Goal: Task Accomplishment & Management: Use online tool/utility

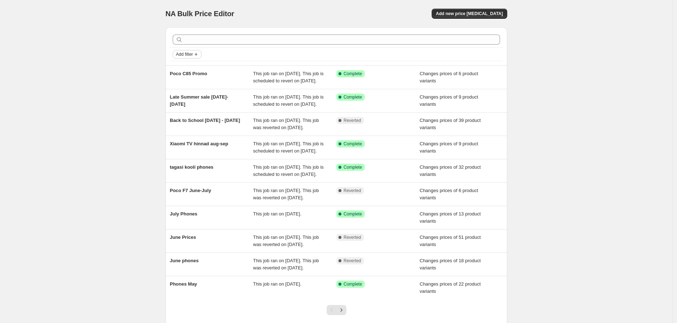
click at [192, 54] on span "Add filter" at bounding box center [184, 54] width 17 height 6
click at [474, 13] on span "Add new price [MEDICAL_DATA]" at bounding box center [469, 14] width 67 height 6
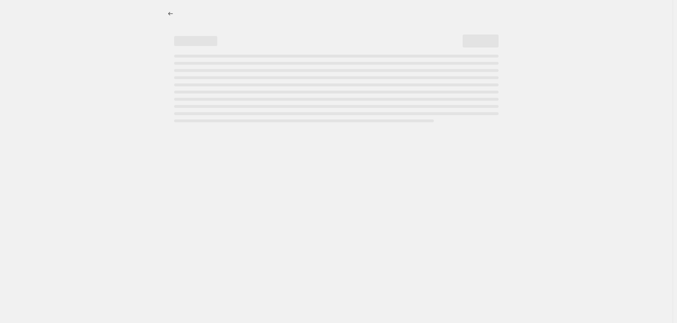
select select "percentage"
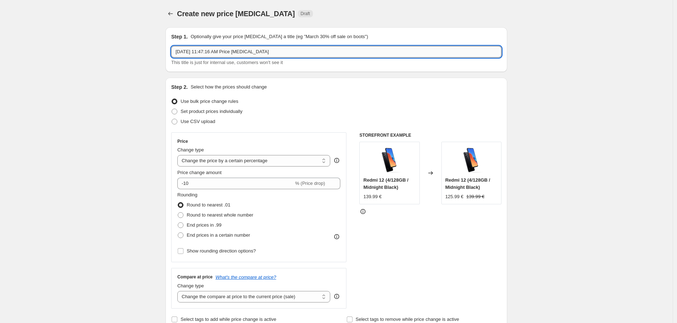
click at [233, 53] on input "[DATE] 11:47:16 AM Price [MEDICAL_DATA]" at bounding box center [336, 52] width 330 height 12
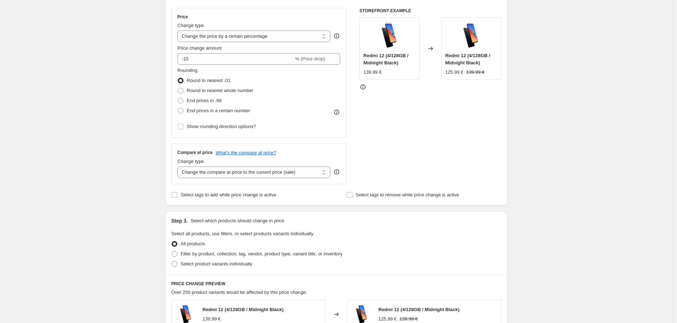
scroll to position [279, 0]
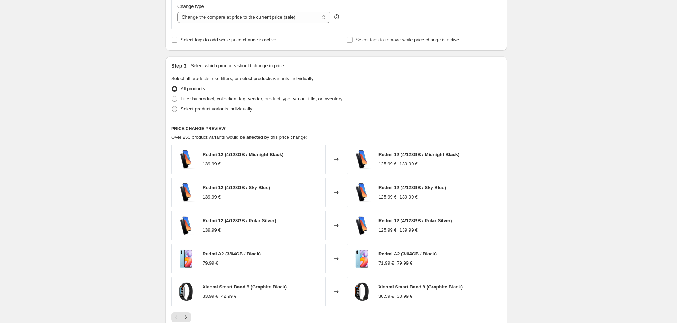
type input "October Phones"
click at [217, 111] on span "Select product variants individually" at bounding box center [217, 108] width 72 height 5
click at [172, 106] on input "Select product variants individually" at bounding box center [172, 106] width 0 height 0
radio input "true"
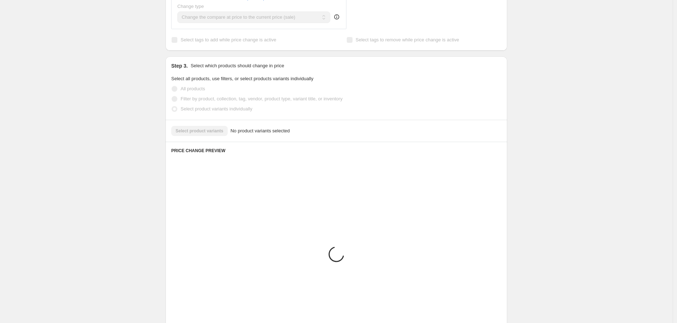
scroll to position [237, 0]
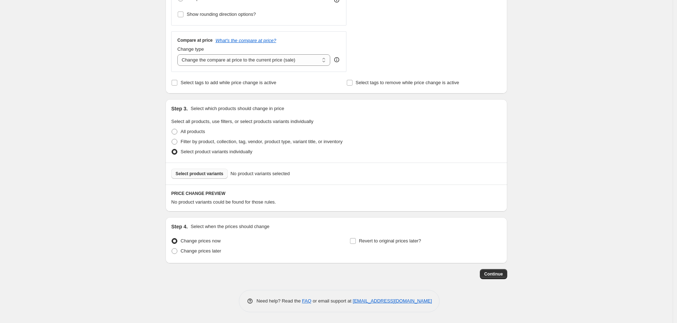
click at [195, 173] on span "Select product variants" at bounding box center [200, 174] width 48 height 6
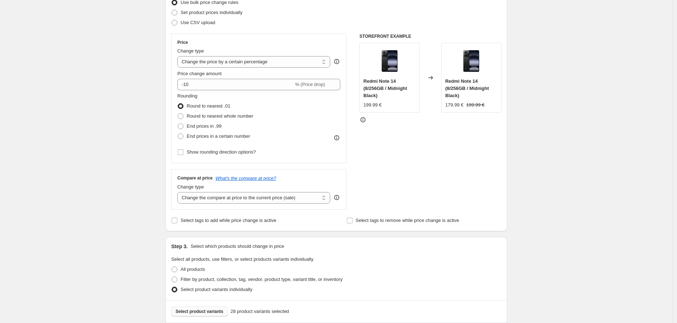
scroll to position [77, 0]
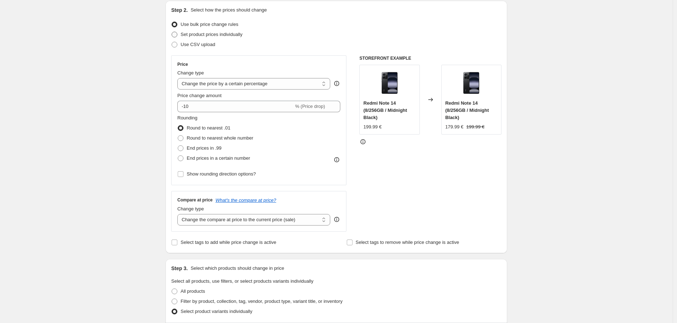
click at [185, 36] on span "Set product prices individually" at bounding box center [212, 34] width 62 height 5
click at [172, 32] on input "Set product prices individually" at bounding box center [172, 32] width 0 height 0
radio input "true"
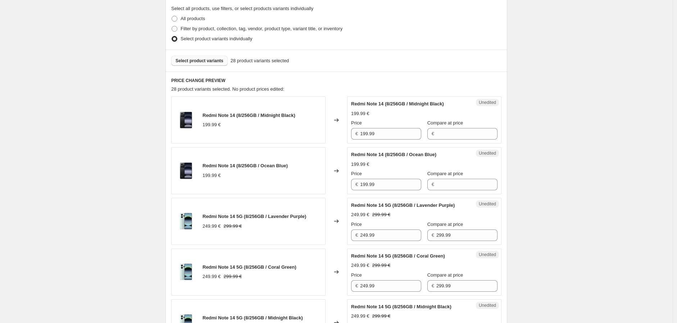
scroll to position [197, 0]
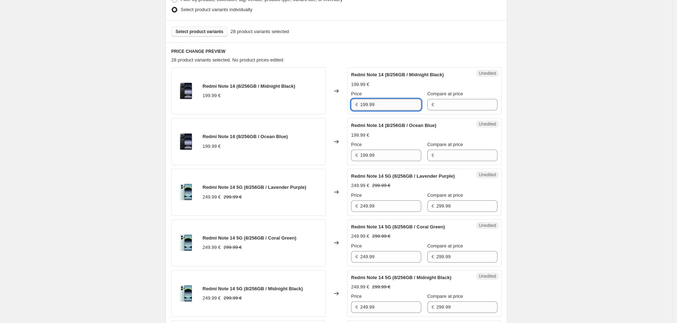
click at [391, 106] on input "199.99" at bounding box center [390, 105] width 61 height 12
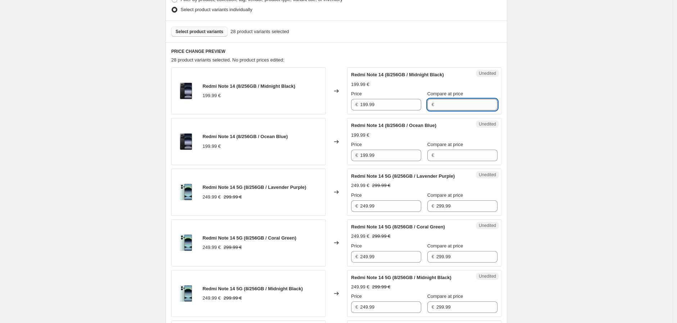
click at [467, 101] on input "Compare at price" at bounding box center [466, 105] width 61 height 12
paste input "199.99"
type input "199.99"
click at [451, 152] on input "Compare at price" at bounding box center [466, 156] width 61 height 12
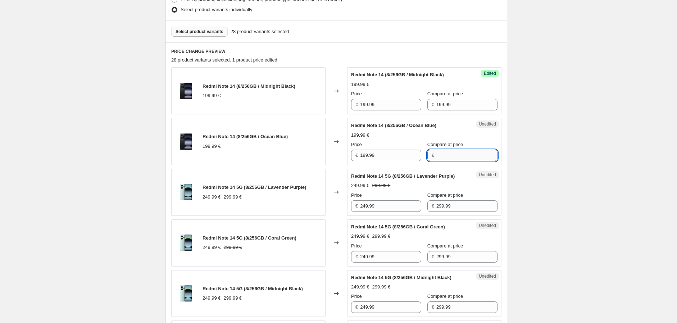
click at [451, 152] on input "Compare at price" at bounding box center [466, 156] width 61 height 12
paste input "199.99"
type input "199.99"
click at [382, 94] on div "Price" at bounding box center [386, 93] width 70 height 7
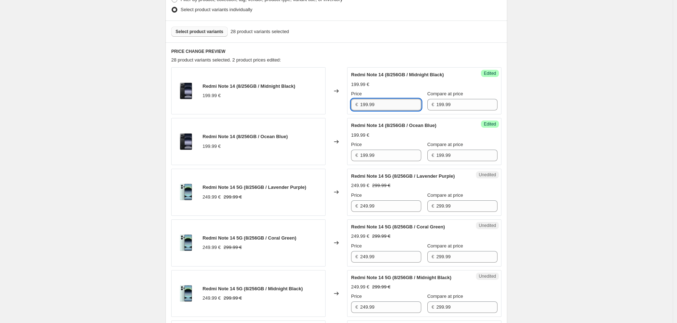
click at [381, 101] on input "199.99" at bounding box center [390, 105] width 61 height 12
click at [381, 101] on input "189.99" at bounding box center [390, 105] width 61 height 12
type input "189.99"
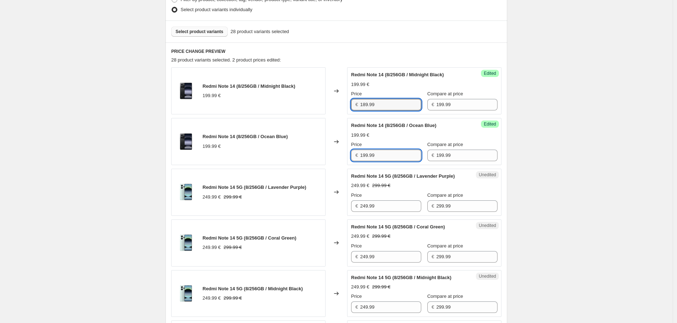
click at [384, 155] on input "199.99" at bounding box center [390, 156] width 61 height 12
paste input "8"
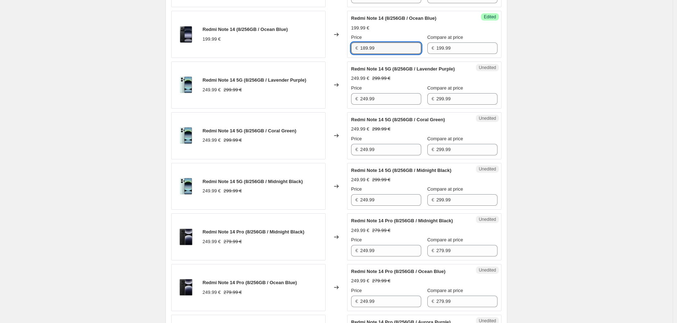
scroll to position [317, 0]
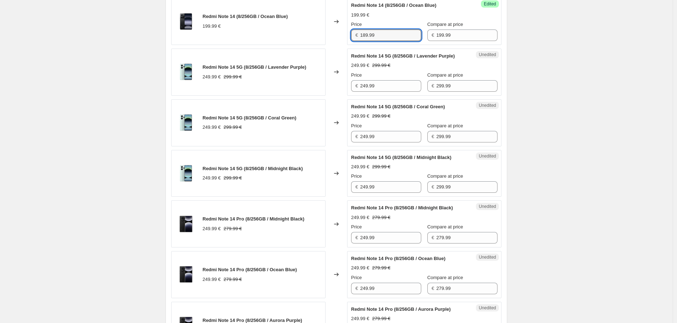
type input "189.99"
click at [395, 91] on input "249.99" at bounding box center [390, 86] width 61 height 12
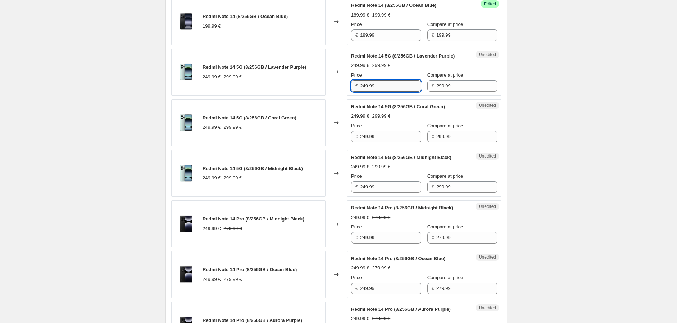
click at [395, 91] on input "249.99" at bounding box center [390, 86] width 61 height 12
click at [452, 92] on input "299.99" at bounding box center [466, 86] width 61 height 12
paste input "4"
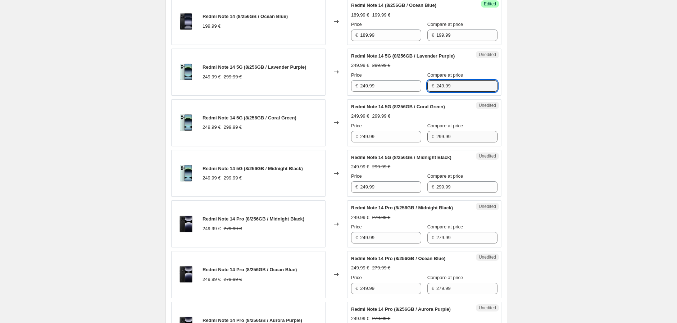
type input "249.99"
click at [465, 142] on input "299.99" at bounding box center [466, 137] width 61 height 12
paste input "4"
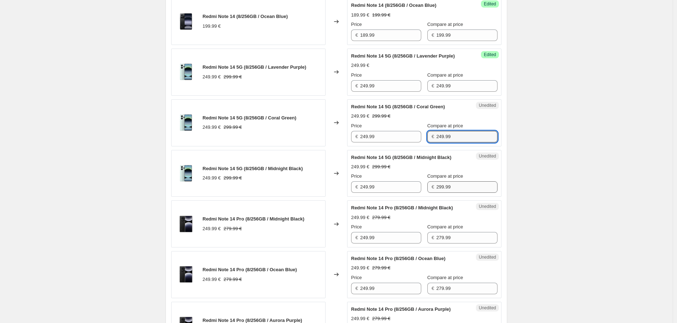
type input "249.99"
click at [455, 193] on input "299.99" at bounding box center [466, 187] width 61 height 12
paste input "4"
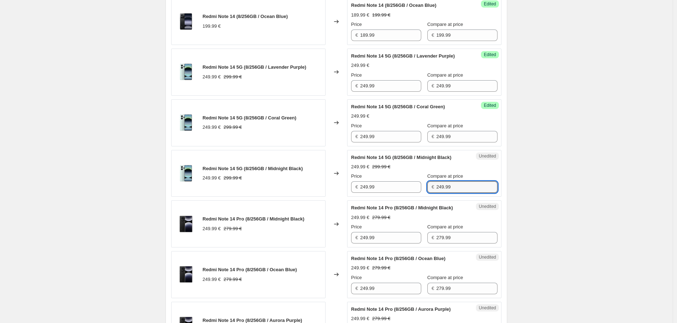
type input "249.99"
click at [384, 92] on input "249.99" at bounding box center [390, 86] width 61 height 12
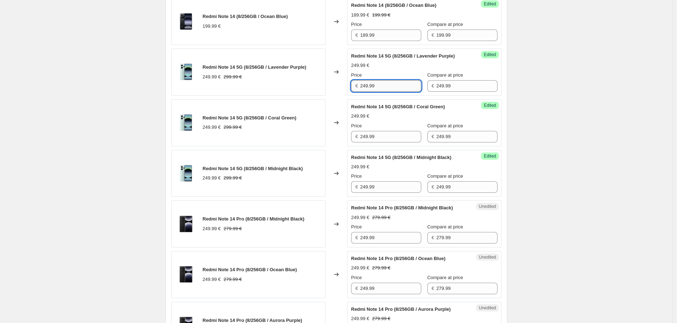
click at [384, 92] on input "249.99" at bounding box center [390, 86] width 61 height 12
click at [384, 92] on input "219.99" at bounding box center [390, 86] width 61 height 12
type input "219.99"
click at [386, 142] on input "249.99" at bounding box center [390, 137] width 61 height 12
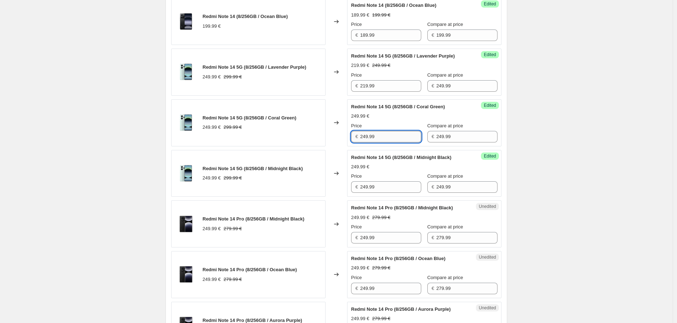
click at [386, 142] on input "249.99" at bounding box center [390, 137] width 61 height 12
paste input "1"
type input "219.99"
click at [391, 193] on input "249.99" at bounding box center [390, 187] width 61 height 12
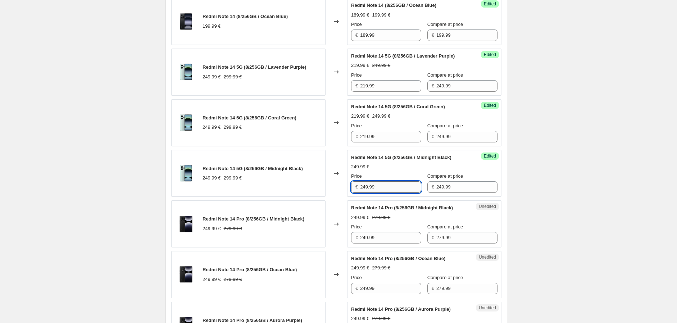
paste input "1"
type input "219.99"
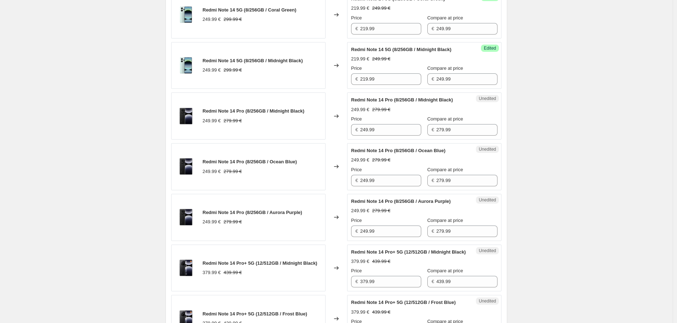
scroll to position [437, 0]
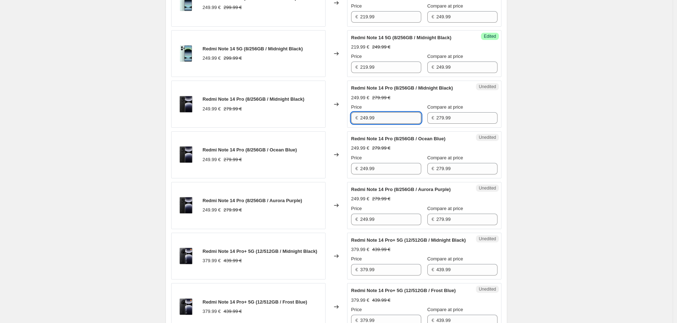
click at [400, 124] on input "249.99" at bounding box center [390, 118] width 61 height 12
click at [400, 124] on input "239.99" at bounding box center [390, 118] width 61 height 12
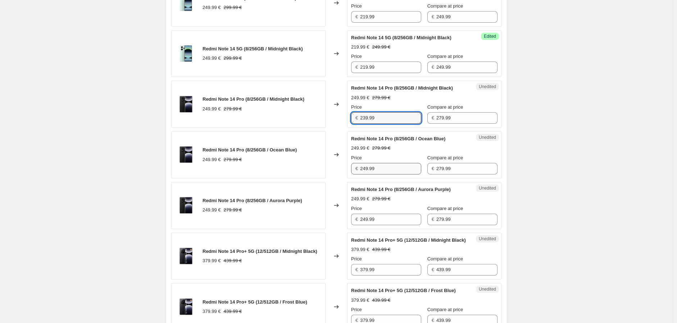
type input "239.99"
click at [395, 174] on input "249.99" at bounding box center [390, 169] width 61 height 12
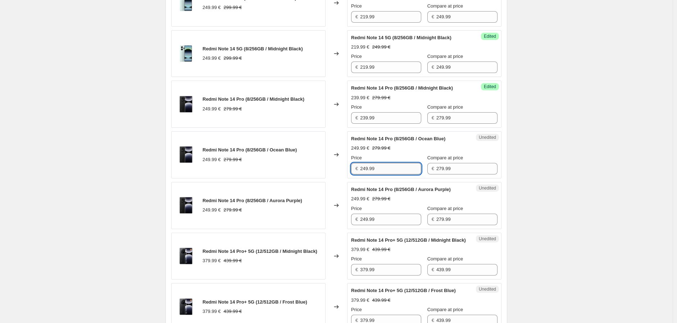
click at [395, 174] on input "249.99" at bounding box center [390, 169] width 61 height 12
paste input "3"
type input "239.99"
click at [390, 225] on input "249.99" at bounding box center [390, 220] width 61 height 12
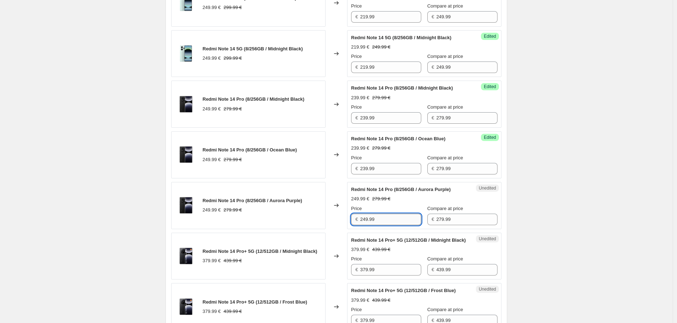
click at [390, 225] on input "249.99" at bounding box center [390, 220] width 61 height 12
paste input "3"
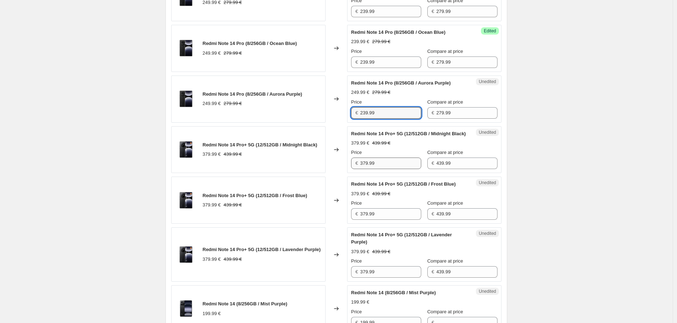
scroll to position [556, 0]
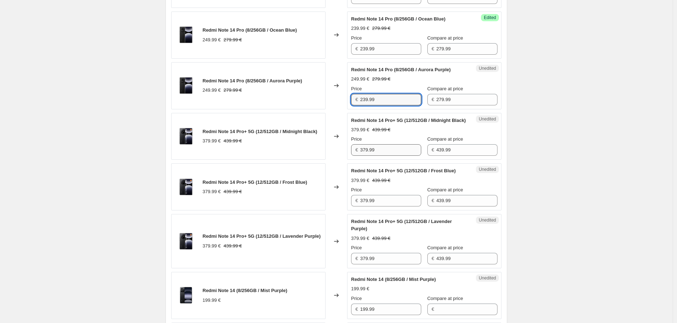
type input "239.99"
click at [380, 156] on input "379.99" at bounding box center [390, 150] width 61 height 12
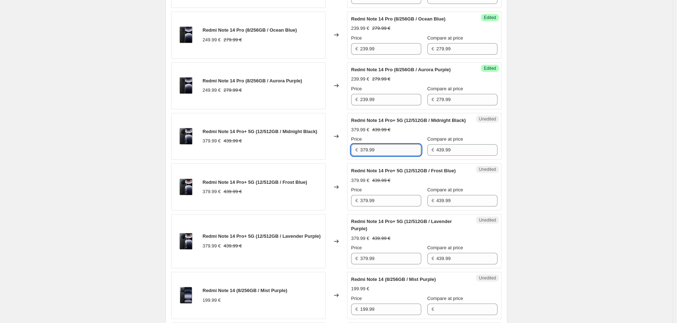
click at [380, 156] on input "379.99" at bounding box center [390, 150] width 61 height 12
click at [384, 156] on input "399.99" at bounding box center [390, 150] width 61 height 12
type input "399.99"
click at [379, 206] on input "379.99" at bounding box center [390, 201] width 61 height 12
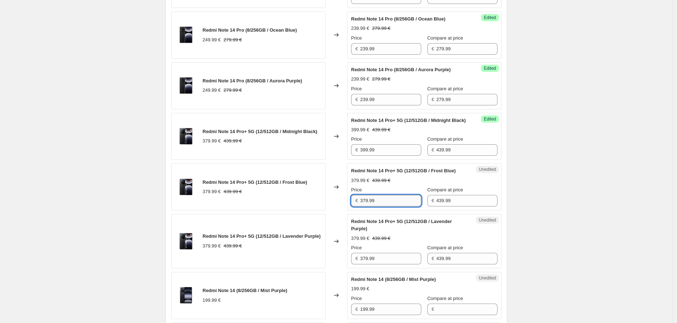
click at [379, 206] on input "379.99" at bounding box center [390, 201] width 61 height 12
paste input "9"
type input "399.99"
click at [380, 264] on input "379.99" at bounding box center [390, 259] width 61 height 12
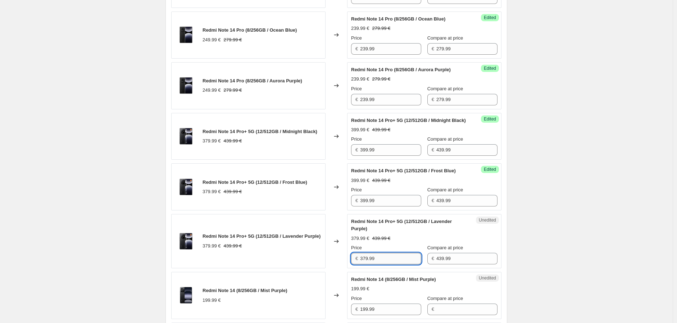
paste input "9"
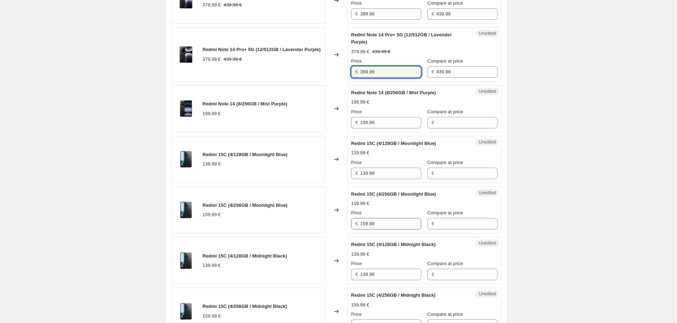
scroll to position [756, 0]
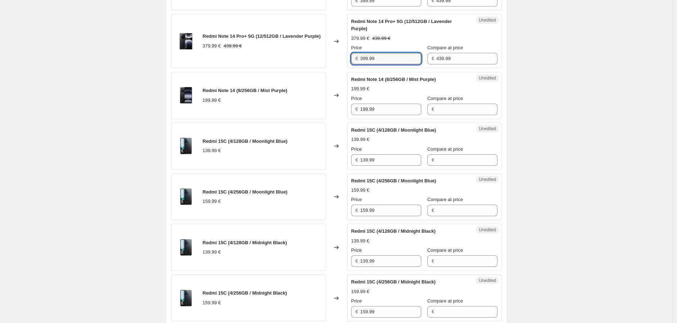
type input "399.99"
click at [391, 115] on input "199.99" at bounding box center [390, 110] width 61 height 12
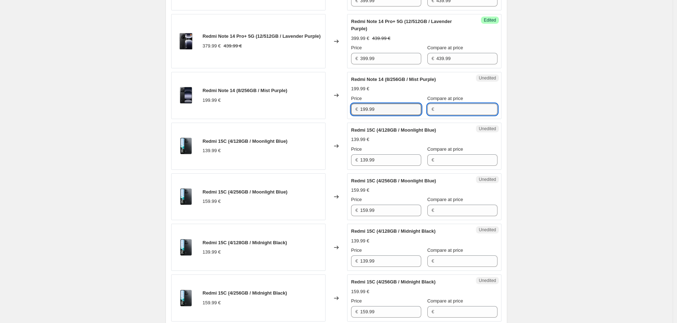
click at [461, 115] on input "Compare at price" at bounding box center [466, 110] width 61 height 12
paste input "199.99"
type input "199.99"
click at [389, 115] on input "199.99" at bounding box center [390, 110] width 61 height 12
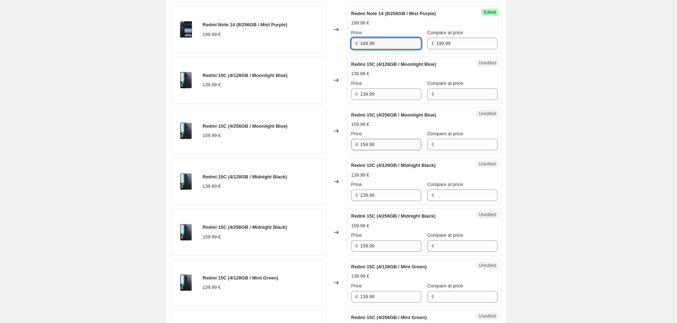
scroll to position [836, 0]
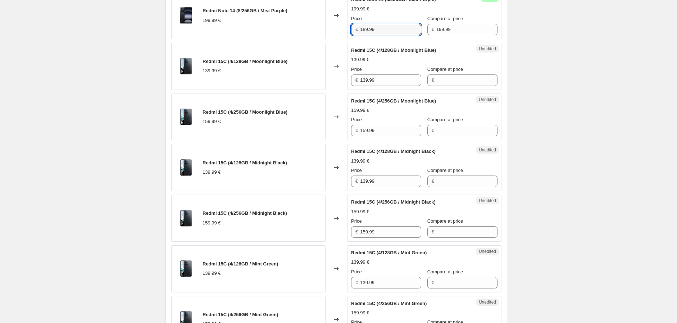
type input "189.99"
click at [391, 86] on input "139.99" at bounding box center [390, 80] width 61 height 12
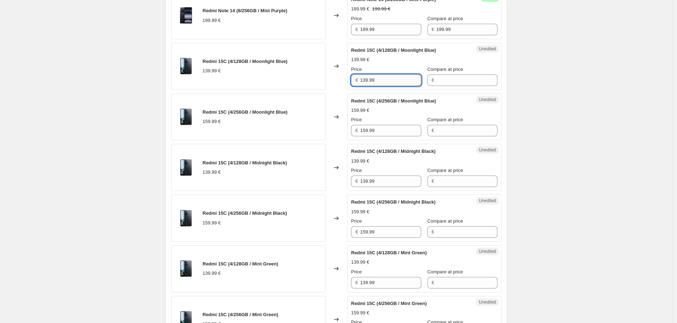
click at [391, 86] on input "139.99" at bounding box center [390, 80] width 61 height 12
click at [436, 86] on input "Compare at price" at bounding box center [466, 80] width 61 height 12
paste input "139.99"
type input "139.99"
click at [377, 86] on input "139.99" at bounding box center [390, 80] width 61 height 12
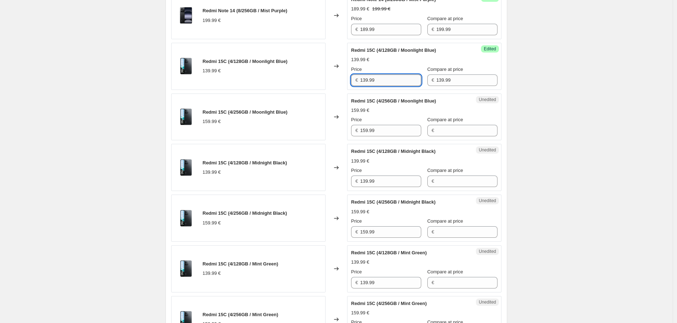
click at [377, 86] on input "139.99" at bounding box center [390, 80] width 61 height 12
click at [375, 86] on input "119.99" at bounding box center [390, 80] width 61 height 12
type input "119.99"
click at [386, 187] on input "139.99" at bounding box center [390, 182] width 61 height 12
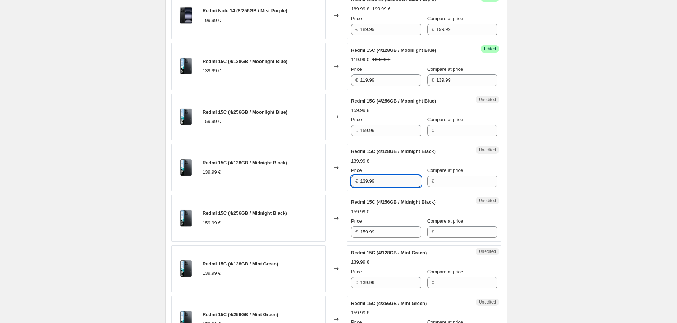
click at [386, 187] on input "139.99" at bounding box center [390, 182] width 61 height 12
click at [459, 187] on input "Compare at price" at bounding box center [466, 182] width 61 height 12
paste input "139.99"
type input "139.99"
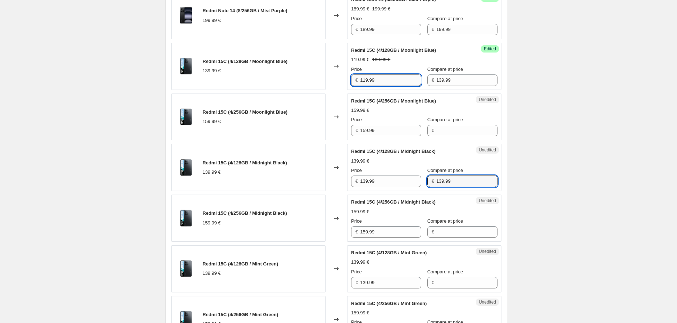
click at [384, 86] on input "119.99" at bounding box center [390, 80] width 61 height 12
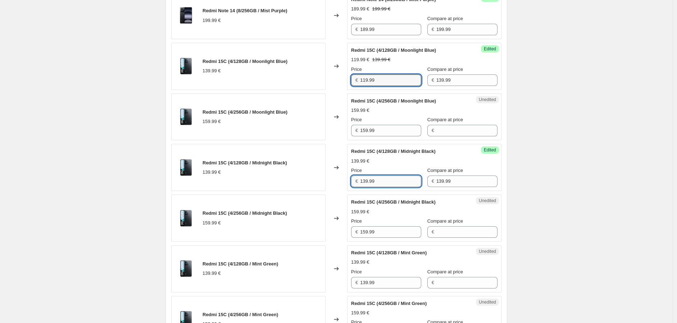
click at [383, 187] on input "139.99" at bounding box center [390, 182] width 61 height 12
paste input "119.99"
click at [383, 187] on input "139.99119.99" at bounding box center [390, 182] width 61 height 12
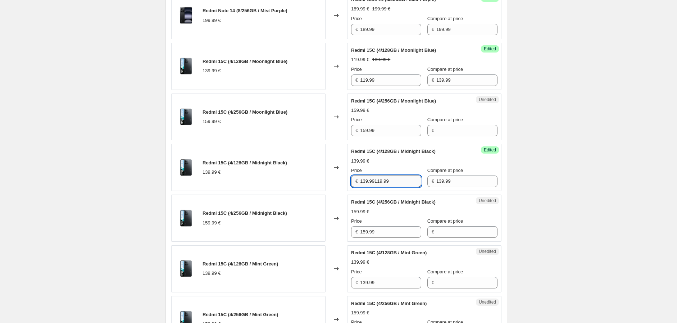
paste input "text"
type input "119.99"
click at [392, 136] on input "159.99" at bounding box center [390, 131] width 61 height 12
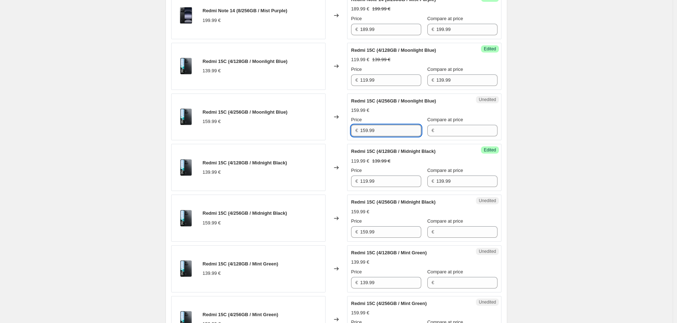
click at [392, 136] on input "159.99" at bounding box center [390, 131] width 61 height 12
click at [438, 136] on input "Compare at price" at bounding box center [466, 131] width 61 height 12
paste input "159.99"
type input "159.99"
click at [398, 136] on input "159.99" at bounding box center [390, 131] width 61 height 12
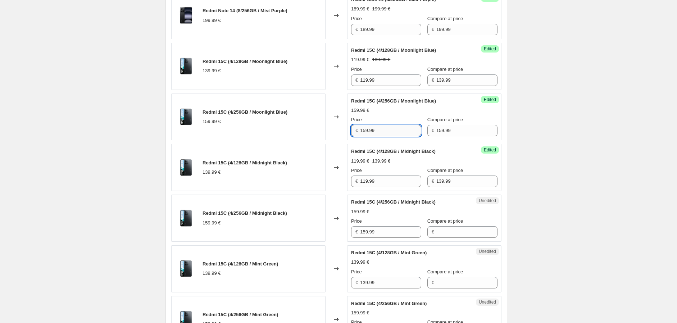
click at [398, 136] on input "159.99" at bounding box center [390, 131] width 61 height 12
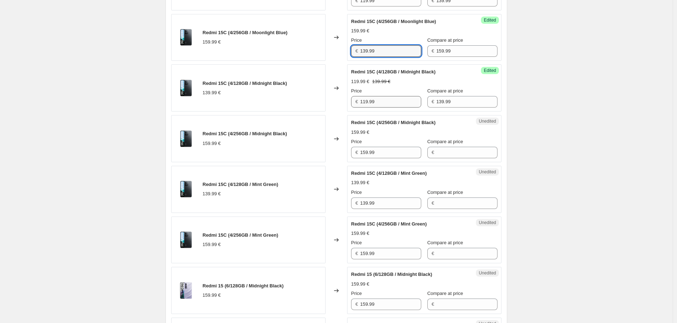
scroll to position [916, 0]
type input "139.99"
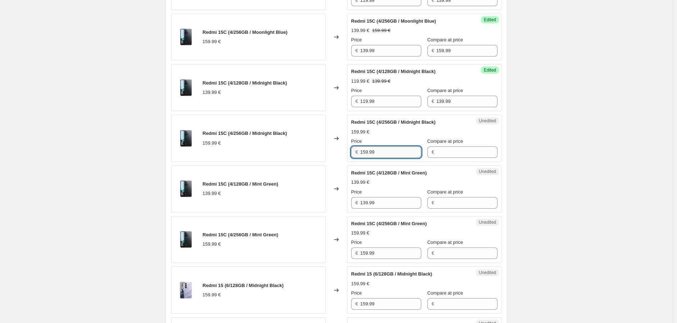
click at [391, 158] on input "159.99" at bounding box center [390, 152] width 61 height 12
drag, startPoint x: 458, startPoint y: 176, endPoint x: 451, endPoint y: 176, distance: 6.1
click at [458, 158] on input "Compare at price" at bounding box center [466, 152] width 61 height 12
paste input "159.99"
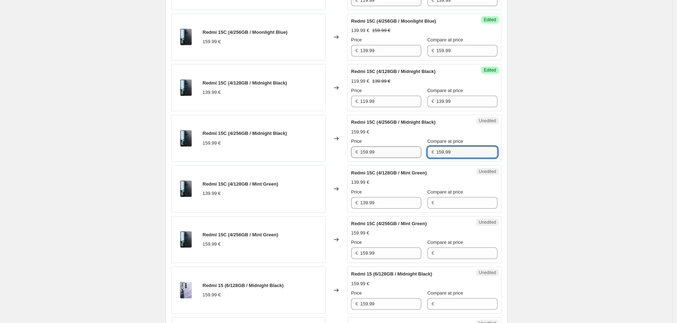
type input "159.99"
click at [383, 158] on input "159.99" at bounding box center [390, 152] width 61 height 12
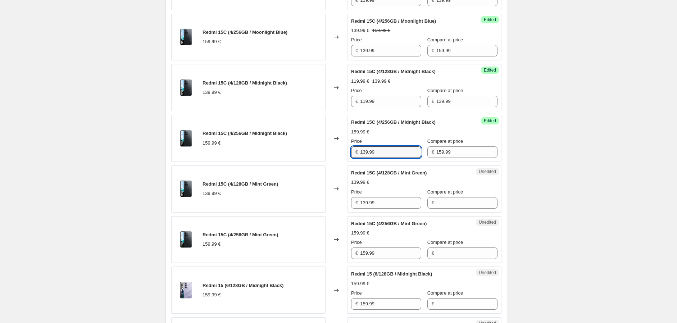
scroll to position [956, 0]
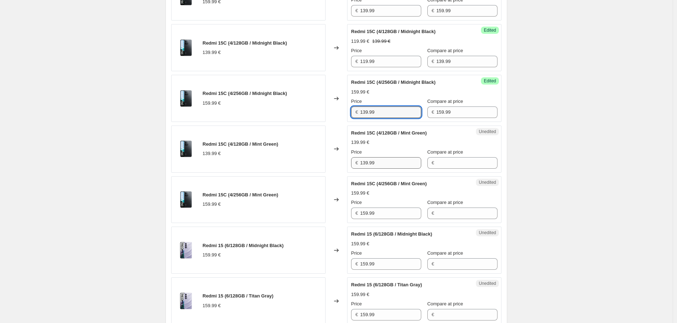
type input "139.99"
click at [377, 169] on input "139.99" at bounding box center [390, 163] width 61 height 12
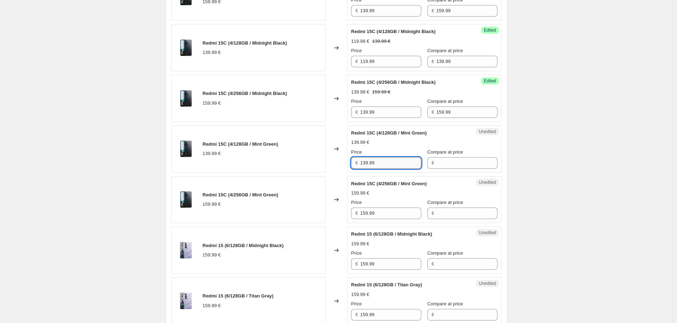
click at [377, 169] on input "139.99" at bounding box center [390, 163] width 61 height 12
click at [454, 169] on input "Compare at price" at bounding box center [466, 163] width 61 height 12
paste input "139.99"
type input "139.99"
click at [401, 169] on input "139.99" at bounding box center [390, 163] width 61 height 12
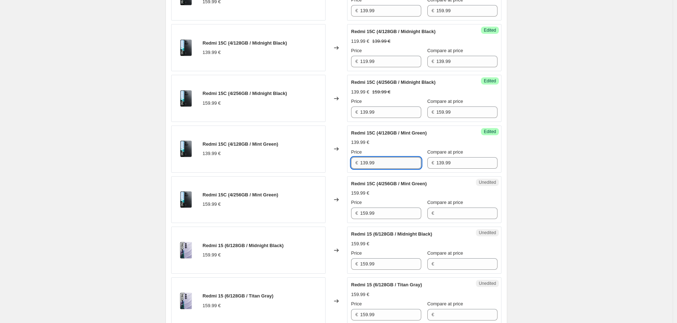
click at [401, 169] on input "139.99" at bounding box center [390, 163] width 61 height 12
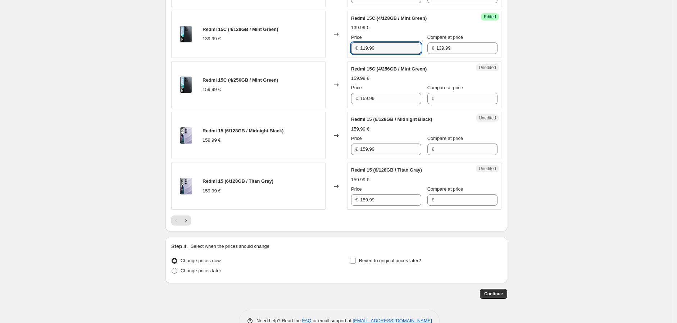
scroll to position [1076, 0]
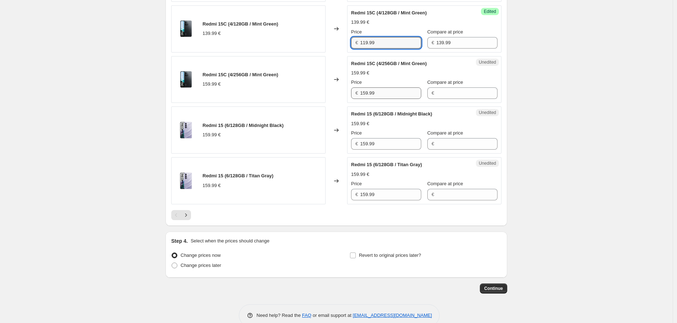
type input "119.99"
click at [379, 99] on input "159.99" at bounding box center [390, 93] width 61 height 12
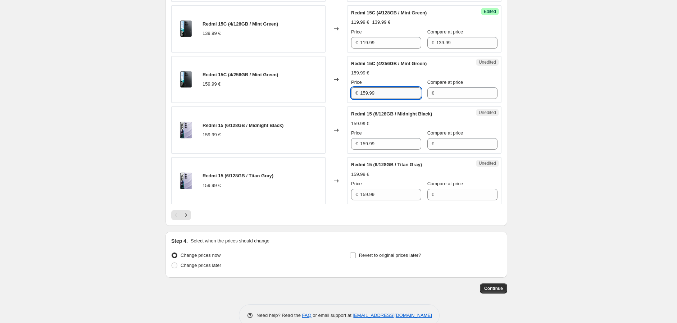
click at [379, 99] on input "159.99" at bounding box center [390, 93] width 61 height 12
click at [445, 99] on input "Compare at price" at bounding box center [466, 93] width 61 height 12
paste input "159.99"
type input "159.99"
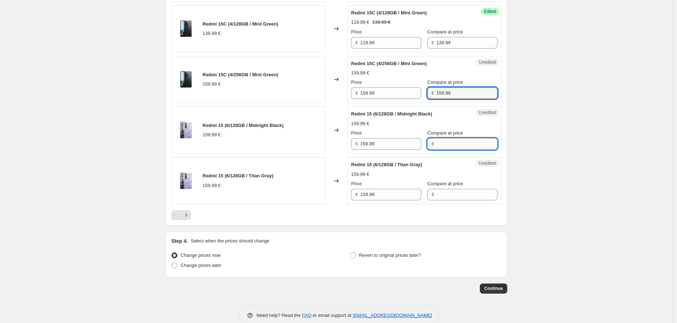
click at [462, 150] on input "Compare at price" at bounding box center [466, 144] width 61 height 12
paste input "159.99"
type input "159.99"
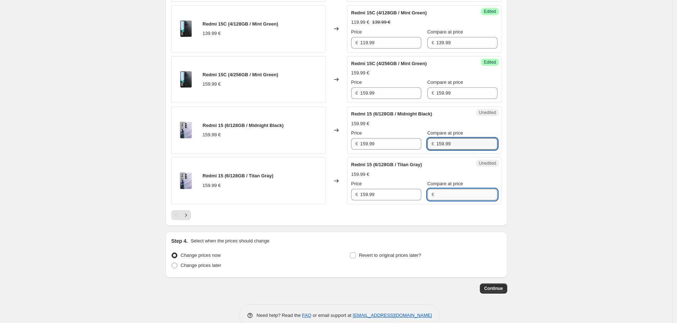
click at [459, 200] on input "Compare at price" at bounding box center [466, 195] width 61 height 12
paste input "159.99"
type input "159.99"
click at [383, 86] on div "Price" at bounding box center [386, 82] width 70 height 7
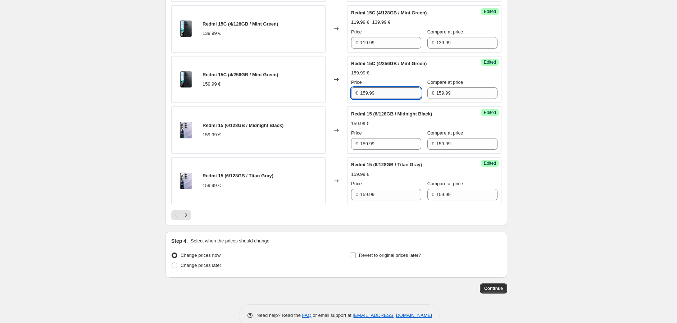
click at [383, 99] on input "159.99" at bounding box center [390, 93] width 61 height 12
type input "139.99"
click at [379, 150] on input "159.99" at bounding box center [390, 144] width 61 height 12
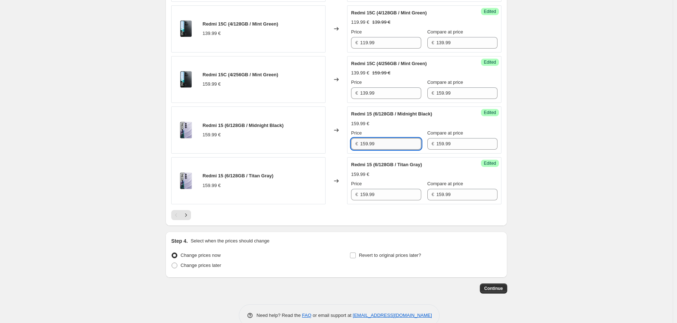
click at [379, 150] on input "159.99" at bounding box center [390, 144] width 61 height 12
type input "139.99"
click at [383, 200] on input "159.99" at bounding box center [390, 195] width 61 height 12
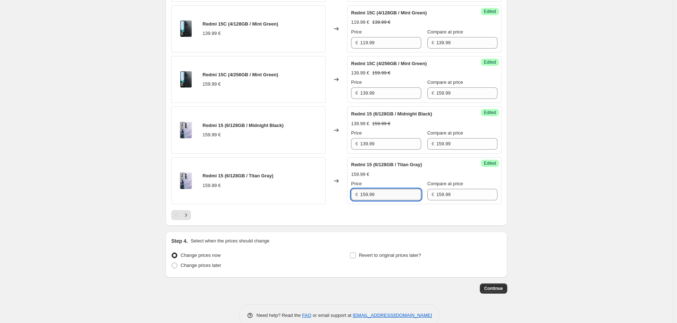
click at [383, 200] on input "159.99" at bounding box center [390, 195] width 61 height 12
type input "139.99"
click at [189, 219] on icon "Next" at bounding box center [185, 214] width 7 height 7
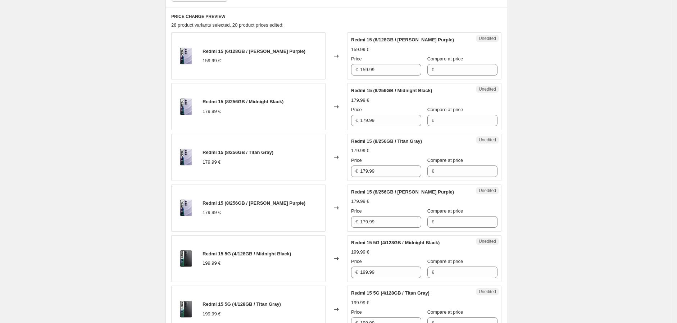
scroll to position [156, 0]
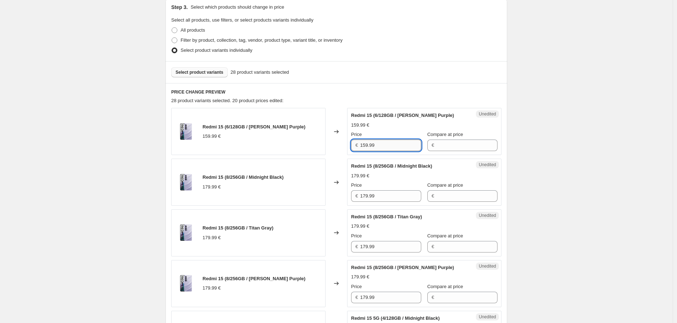
click at [375, 146] on input "159.99" at bounding box center [390, 146] width 61 height 12
click at [448, 147] on input "Compare at price" at bounding box center [466, 146] width 61 height 12
paste input "159.99"
type input "159.99"
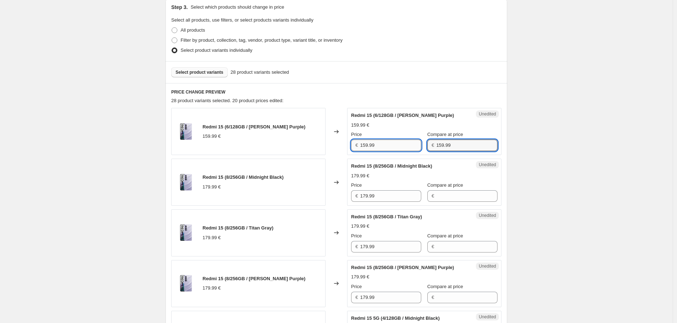
click at [398, 146] on input "159.99" at bounding box center [390, 146] width 61 height 12
type input "139.99"
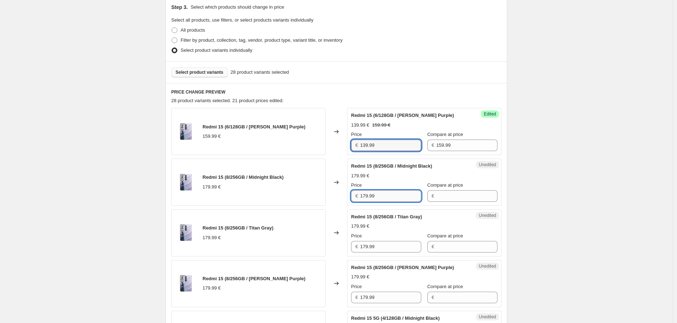
click at [404, 198] on input "179.99" at bounding box center [390, 196] width 61 height 12
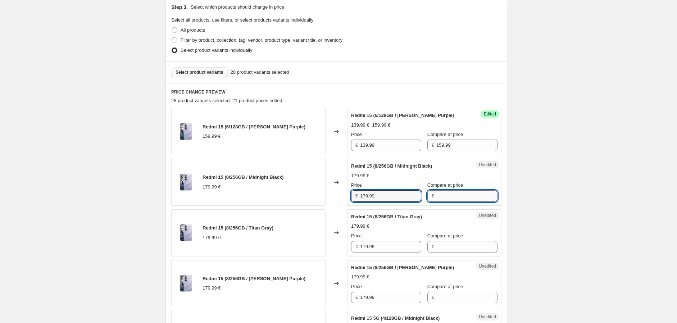
click at [441, 196] on input "Compare at price" at bounding box center [466, 196] width 61 height 12
paste input "179.99"
type input "179.99"
click at [379, 194] on input "179.99" at bounding box center [390, 196] width 61 height 12
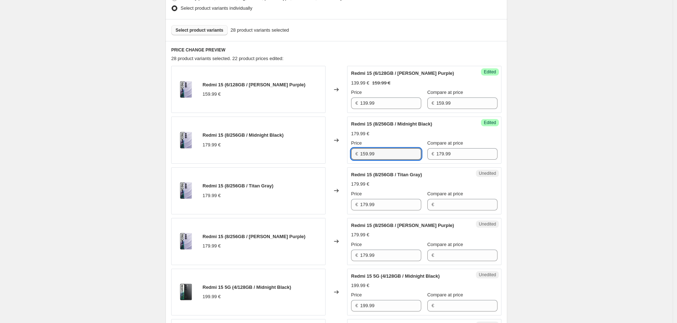
scroll to position [236, 0]
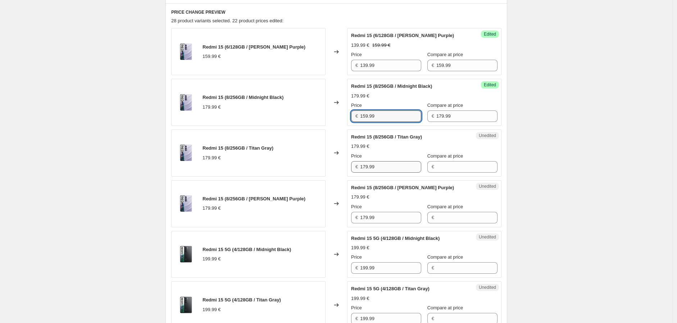
type input "159.99"
click at [379, 169] on input "179.99" at bounding box center [390, 167] width 61 height 12
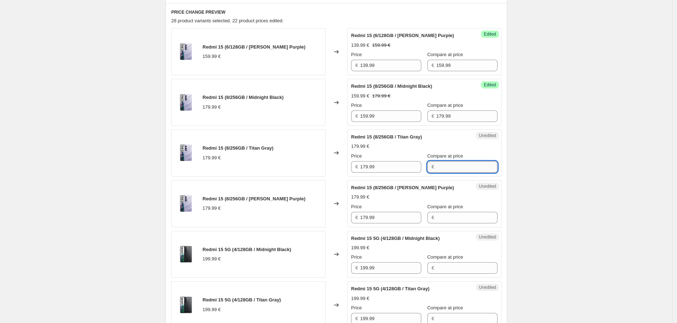
drag, startPoint x: 445, startPoint y: 169, endPoint x: 439, endPoint y: 169, distance: 5.8
click at [445, 169] on input "Compare at price" at bounding box center [466, 167] width 61 height 12
paste input "179.99"
type input "179.99"
click at [372, 169] on input "179.99" at bounding box center [390, 167] width 61 height 12
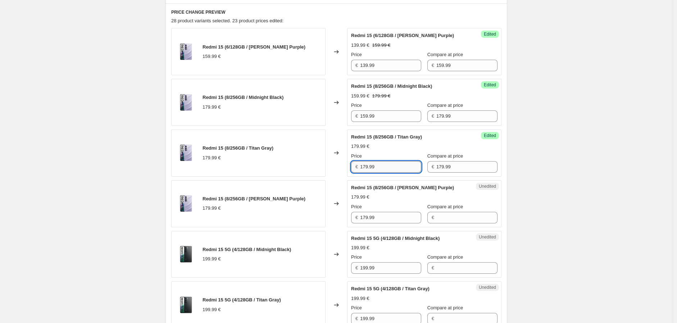
click at [372, 169] on input "179.99" at bounding box center [390, 167] width 61 height 12
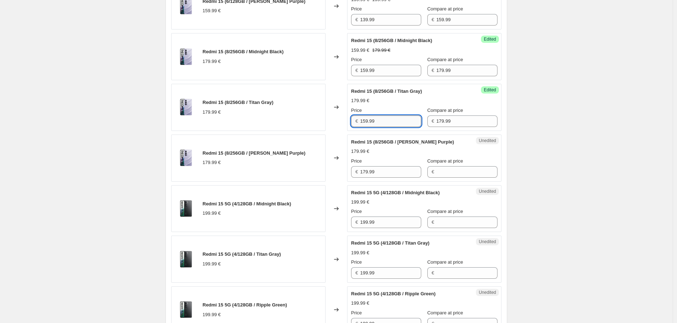
scroll to position [356, 0]
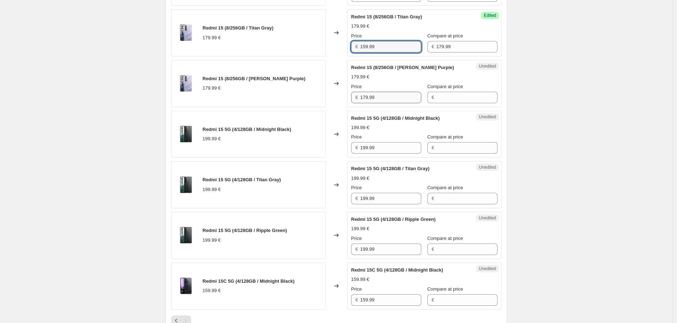
type input "159.99"
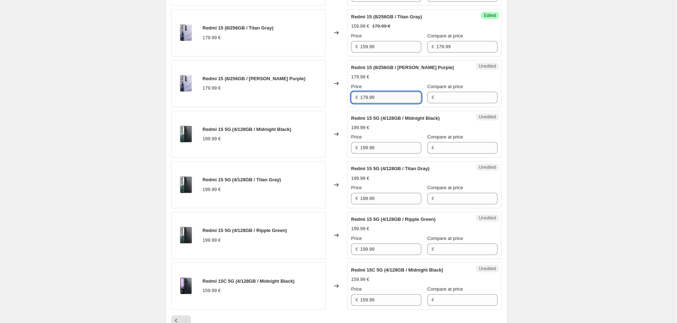
click at [385, 102] on input "179.99" at bounding box center [390, 98] width 61 height 12
click at [446, 94] on input "Compare at price" at bounding box center [466, 98] width 61 height 12
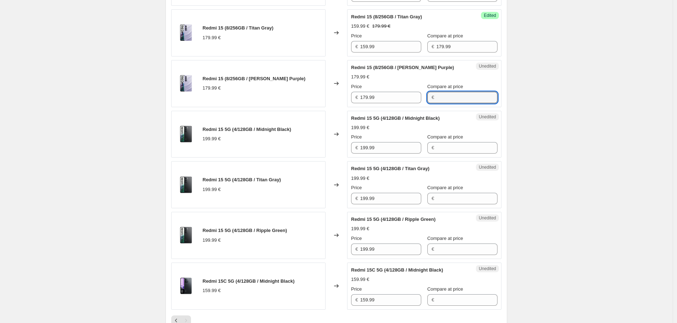
paste input "179.99"
type input "179.99"
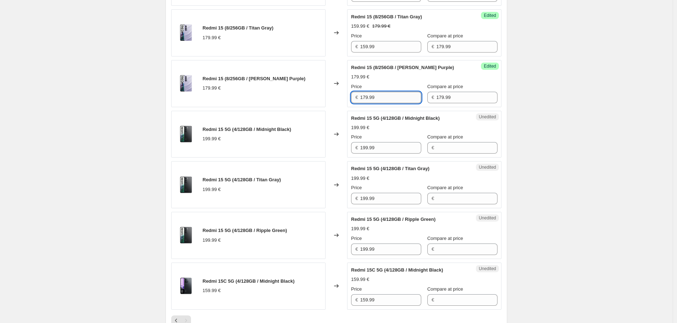
click at [398, 101] on input "179.99" at bounding box center [390, 98] width 61 height 12
type input "159.99"
click at [110, 104] on div "Create new price [MEDICAL_DATA]. This page is ready Create new price [MEDICAL_D…" at bounding box center [336, 43] width 673 height 799
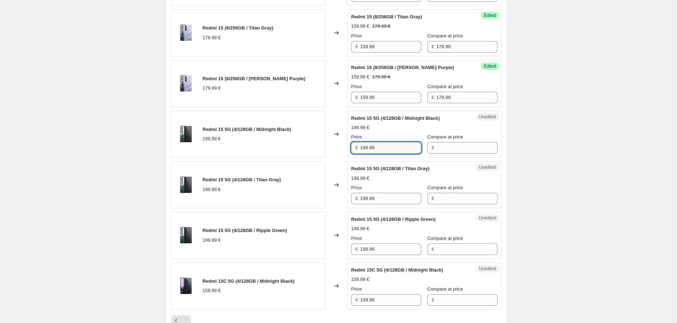
click at [391, 142] on input "199.99" at bounding box center [390, 148] width 61 height 12
click at [441, 148] on input "Compare at price" at bounding box center [466, 148] width 61 height 12
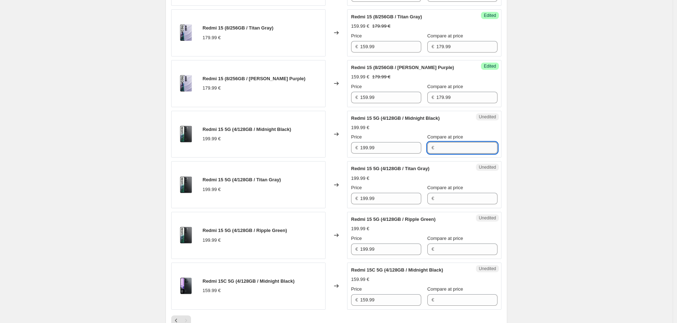
click at [441, 148] on input "Compare at price" at bounding box center [466, 148] width 61 height 12
paste input "199.99"
type input "199.99"
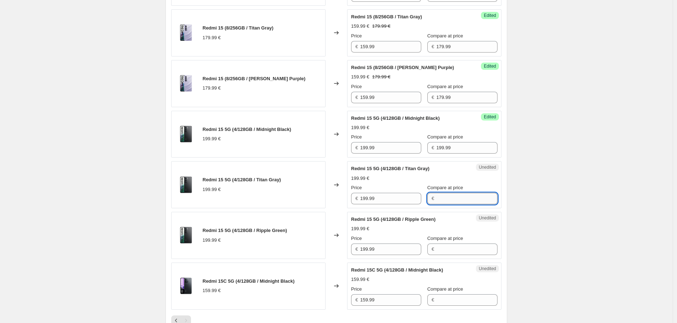
click at [453, 199] on input "Compare at price" at bounding box center [466, 199] width 61 height 12
paste input "199.99"
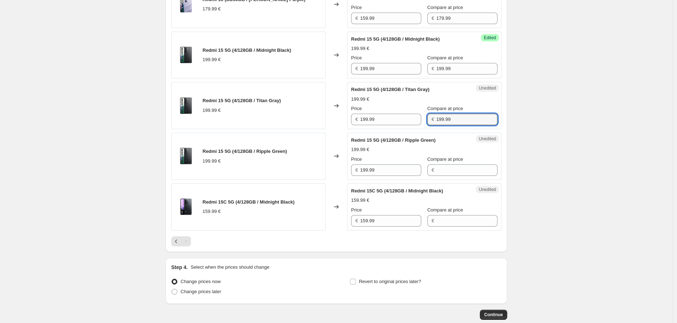
scroll to position [436, 0]
type input "199.99"
click at [450, 174] on input "Compare at price" at bounding box center [466, 170] width 61 height 12
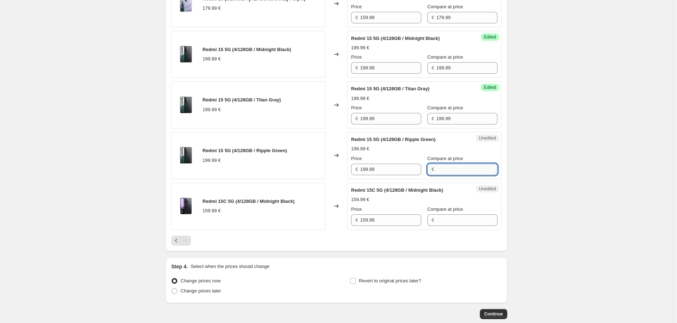
click at [450, 174] on input "Compare at price" at bounding box center [466, 170] width 61 height 12
paste input "199.99"
type input "199.99"
click at [452, 219] on input "Compare at price" at bounding box center [466, 220] width 61 height 12
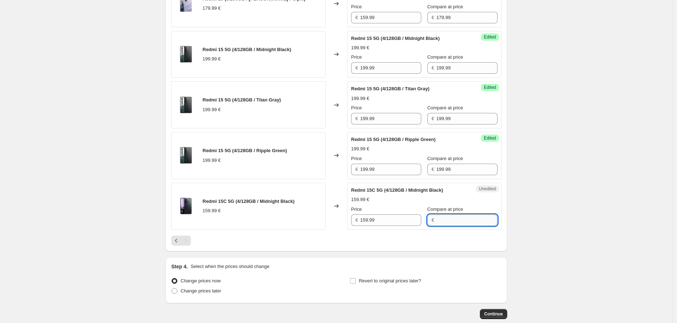
paste input "199.99"
type input "199.99"
click at [443, 220] on input "199.99" at bounding box center [466, 220] width 61 height 12
click at [384, 68] on input "199.99" at bounding box center [390, 68] width 61 height 12
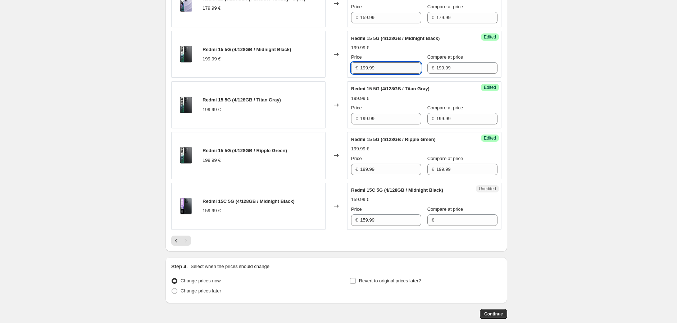
click at [384, 68] on input "199.99" at bounding box center [390, 68] width 61 height 12
click at [384, 68] on input "169.99" at bounding box center [390, 68] width 61 height 12
type input "169.99"
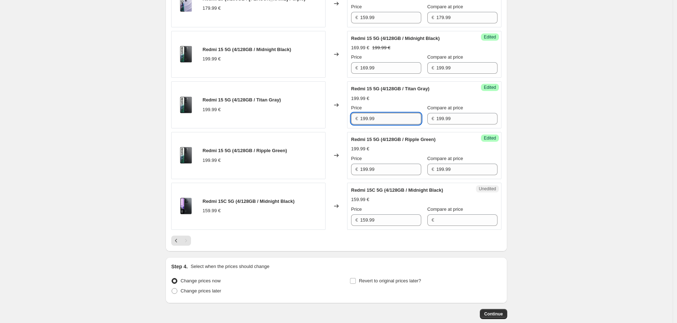
click at [389, 120] on input "199.99" at bounding box center [390, 119] width 61 height 12
paste input "6"
type input "169.99"
click at [387, 165] on input "199.99" at bounding box center [390, 170] width 61 height 12
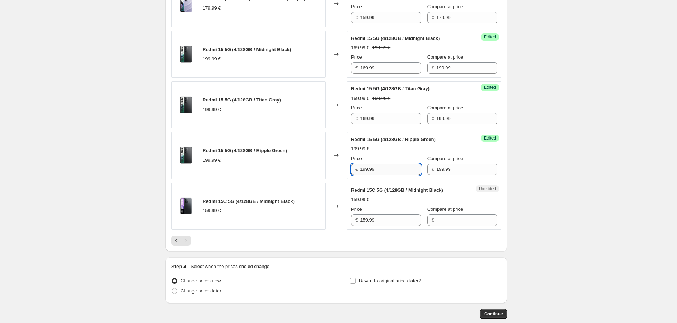
click at [387, 165] on input "199.99" at bounding box center [390, 170] width 61 height 12
paste input "6"
type input "169.99"
click at [379, 223] on input "159.99" at bounding box center [390, 220] width 61 height 12
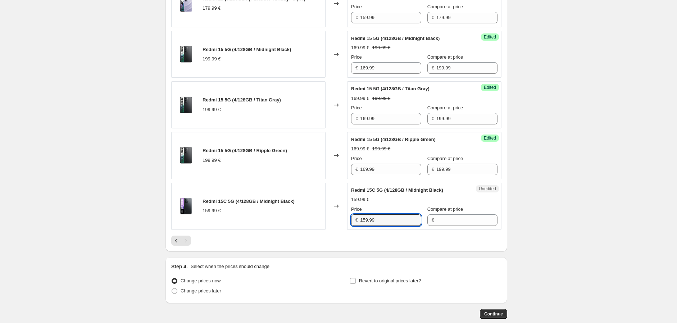
click at [476, 229] on div "Unedited Redmi 15C 5G (4/128GB / Midnight Black) 159.99 € Price € 159.99 Compar…" at bounding box center [424, 206] width 154 height 47
click at [459, 225] on input "Compare at price" at bounding box center [466, 220] width 61 height 12
paste input "159.99"
type input "159.99"
click at [387, 222] on input "159.99" at bounding box center [390, 220] width 61 height 12
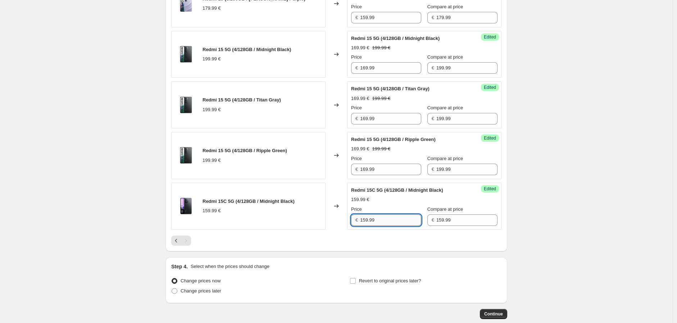
click at [387, 222] on input "159.99" at bounding box center [390, 220] width 61 height 12
type input "139.99"
click at [208, 293] on span "Change prices later" at bounding box center [201, 290] width 41 height 5
click at [172, 288] on input "Change prices later" at bounding box center [172, 288] width 0 height 0
radio input "true"
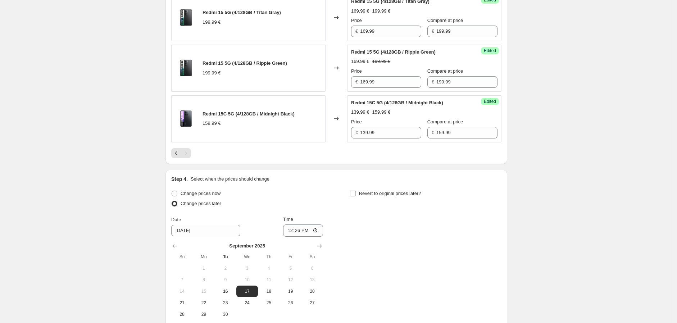
scroll to position [556, 0]
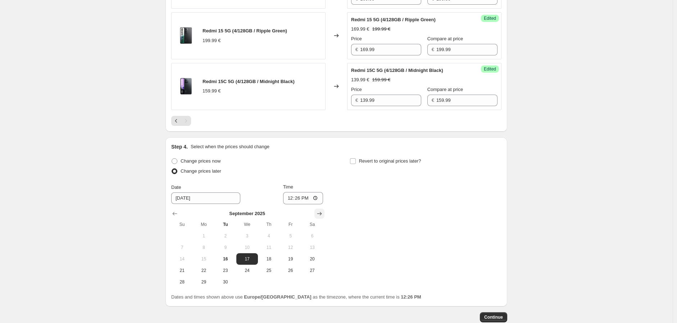
click at [322, 215] on icon "Show next month, October 2025" at bounding box center [319, 213] width 7 height 7
click at [245, 236] on span "1" at bounding box center [247, 236] width 16 height 6
type input "[DATE]"
click at [298, 201] on input "12:26" at bounding box center [303, 198] width 40 height 12
type input "00:01"
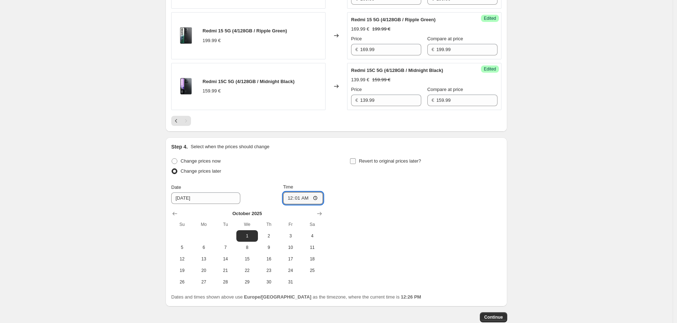
click at [356, 163] on input "Revert to original prices later?" at bounding box center [353, 161] width 6 height 6
checkbox input "true"
click at [499, 216] on icon "Show next month, October 2025" at bounding box center [497, 213] width 7 height 7
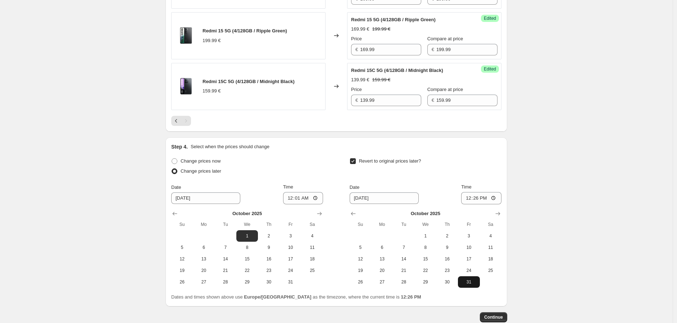
click at [473, 281] on span "31" at bounding box center [469, 282] width 16 height 6
type input "[DATE]"
click at [479, 202] on input "12:26" at bounding box center [481, 198] width 40 height 12
click at [478, 196] on input "02:59" at bounding box center [481, 198] width 40 height 12
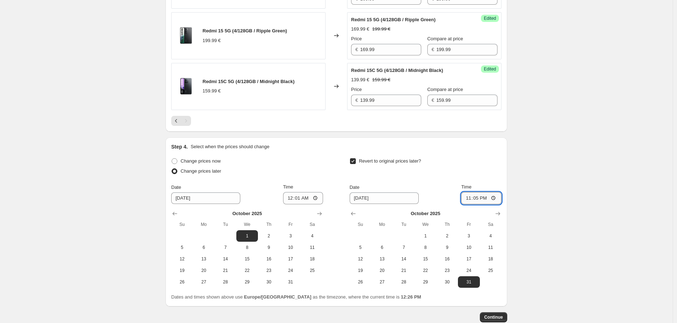
type input "23:59"
click at [502, 317] on span "Continue" at bounding box center [493, 317] width 19 height 6
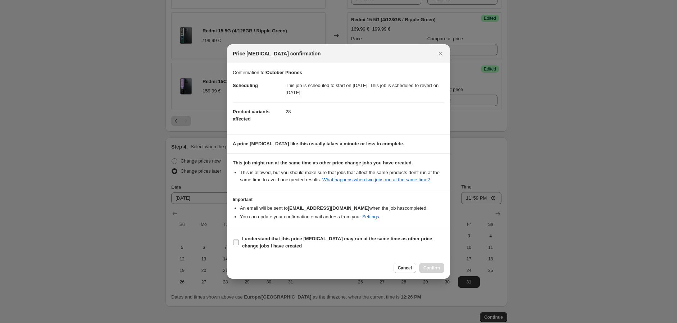
click at [235, 238] on label "I understand that this price [MEDICAL_DATA] may run at the same time as other p…" at bounding box center [338, 242] width 211 height 17
click at [235, 240] on input "I understand that this price [MEDICAL_DATA] may run at the same time as other p…" at bounding box center [236, 243] width 6 height 6
checkbox input "true"
click at [426, 266] on span "Confirm" at bounding box center [431, 268] width 17 height 6
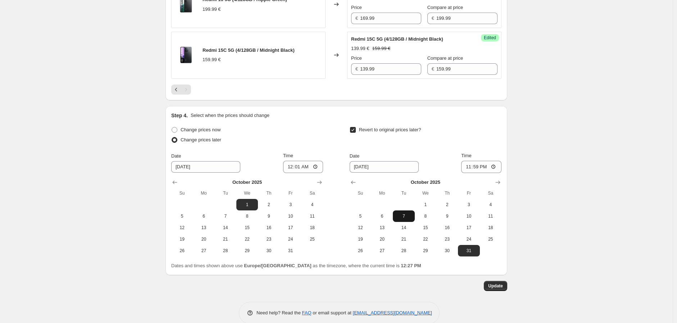
scroll to position [642, 0]
